Goal: Find specific page/section: Find specific page/section

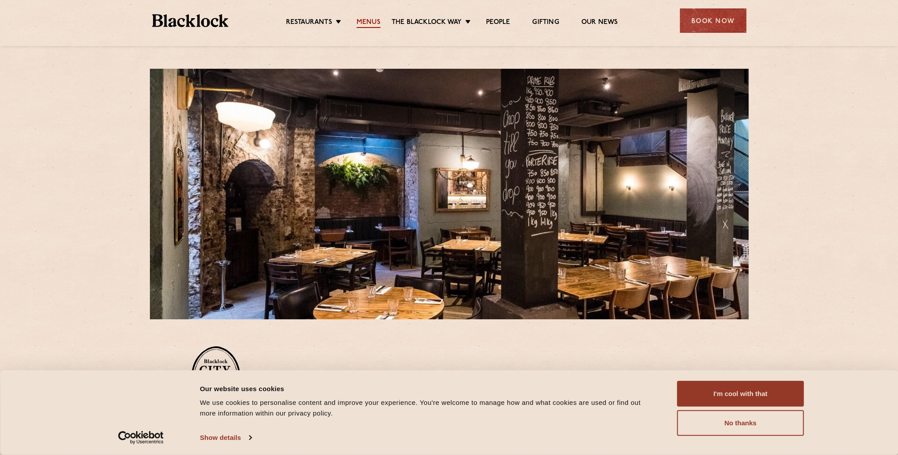
click at [374, 20] on link "Menus" at bounding box center [369, 23] width 24 height 10
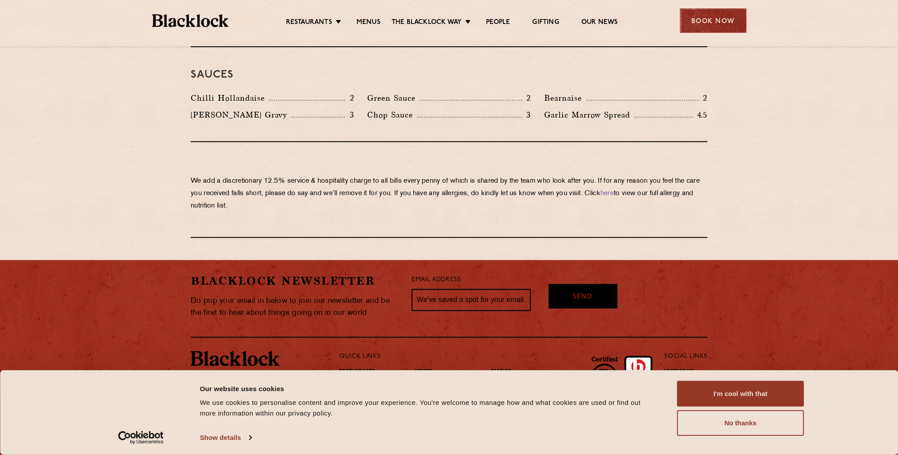
scroll to position [1705, 0]
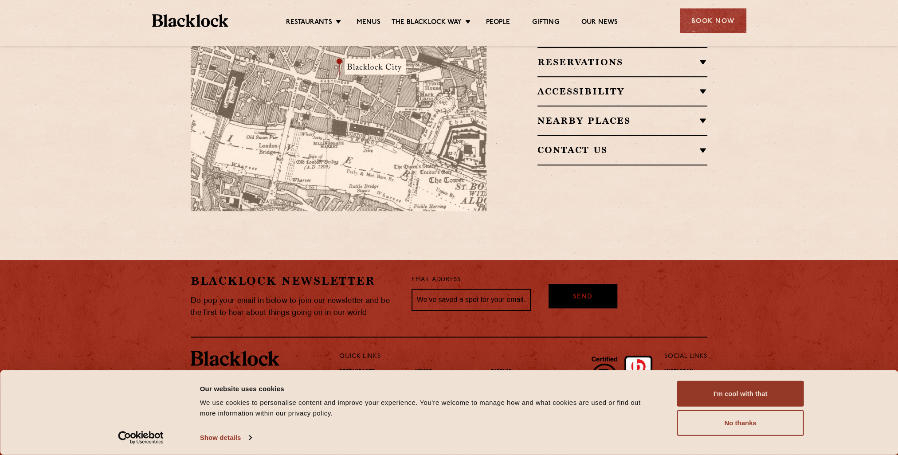
scroll to position [572, 0]
